Goal: Navigation & Orientation: Find specific page/section

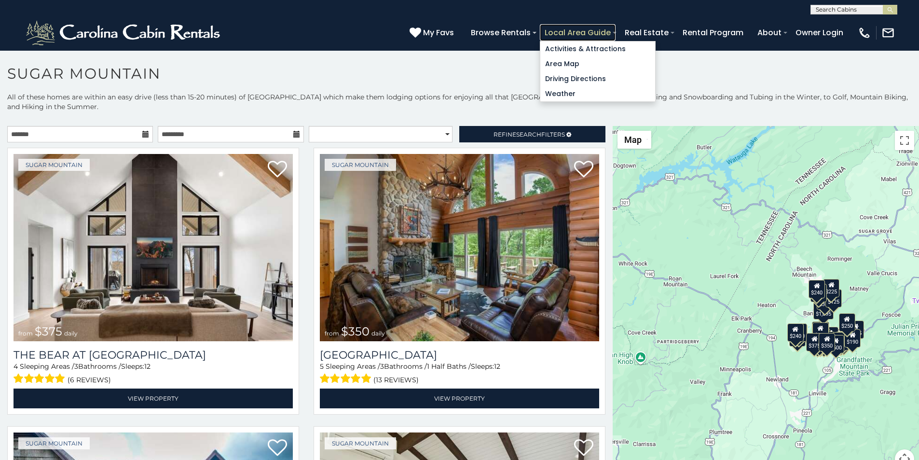
click at [616, 29] on link "Local Area Guide" at bounding box center [578, 32] width 76 height 17
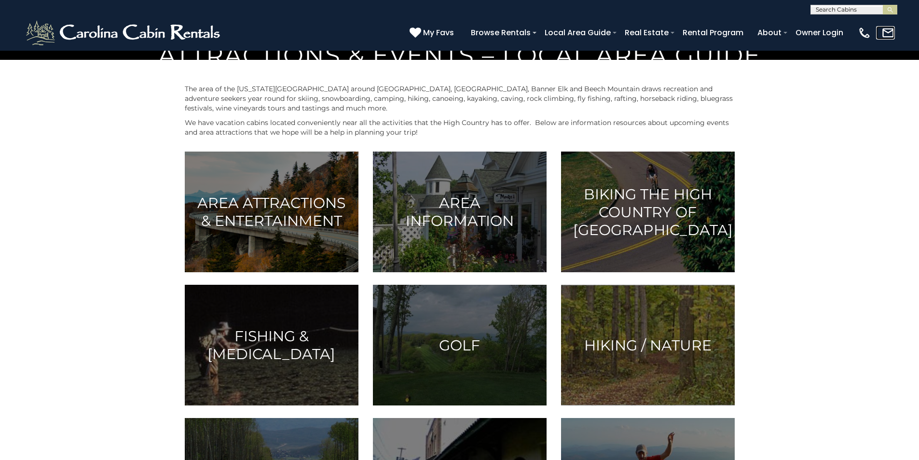
click at [889, 36] on link at bounding box center [885, 33] width 19 height 14
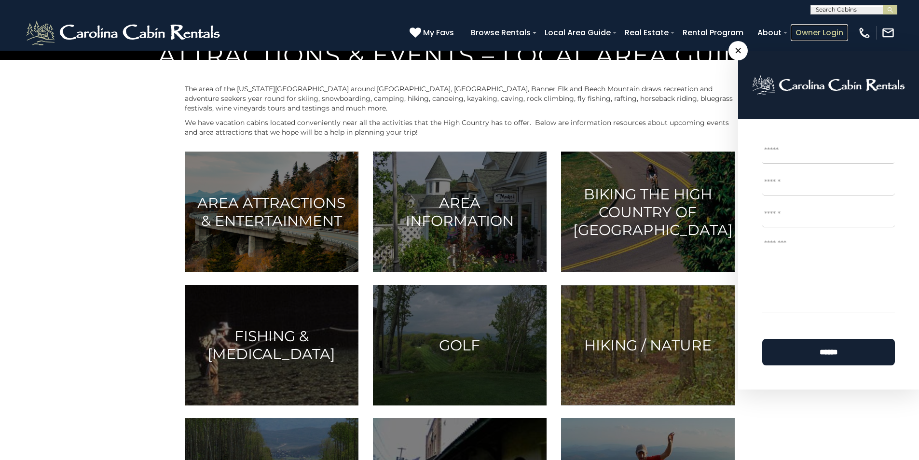
click at [833, 27] on link "Owner Login" at bounding box center [819, 32] width 57 height 17
